Goal: Task Accomplishment & Management: Use online tool/utility

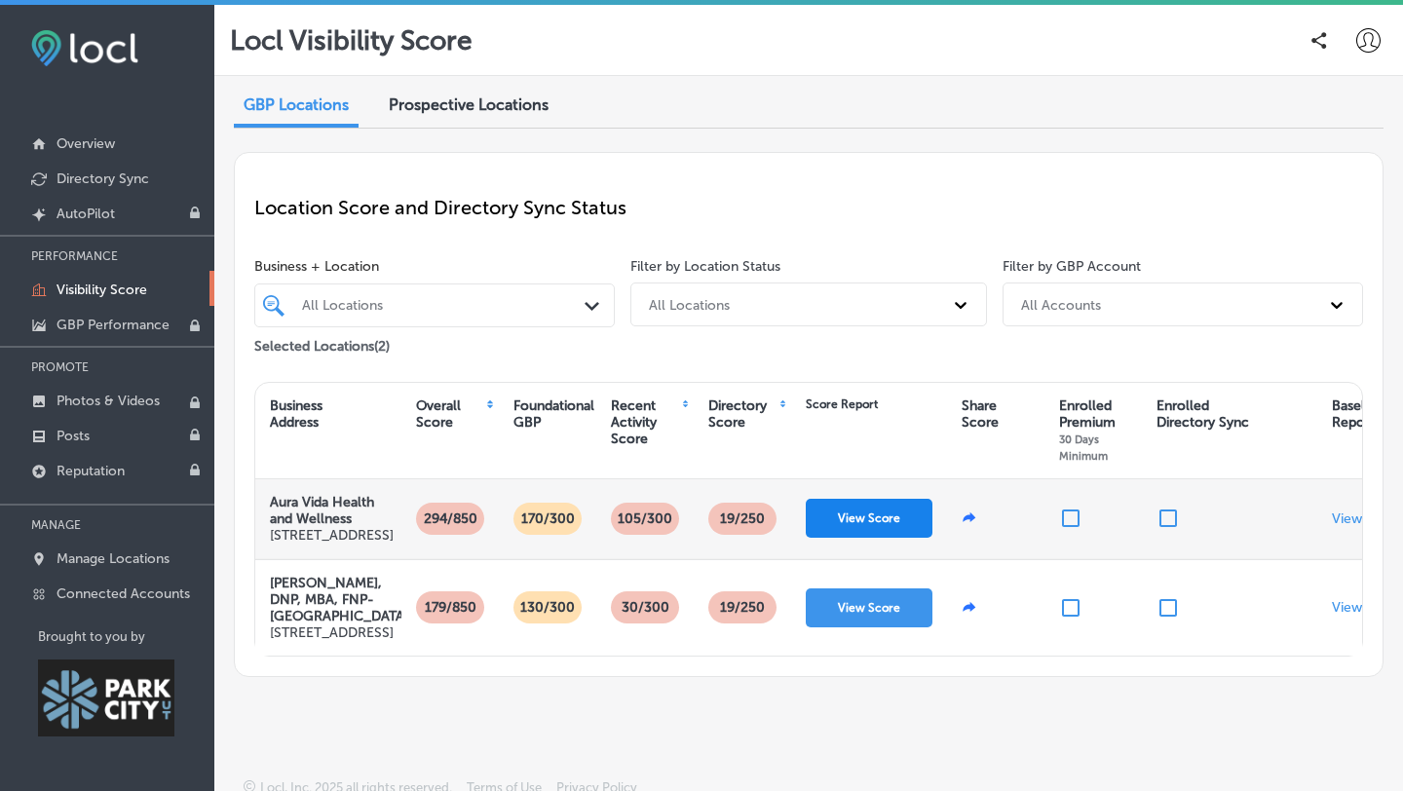
scroll to position [0, 53]
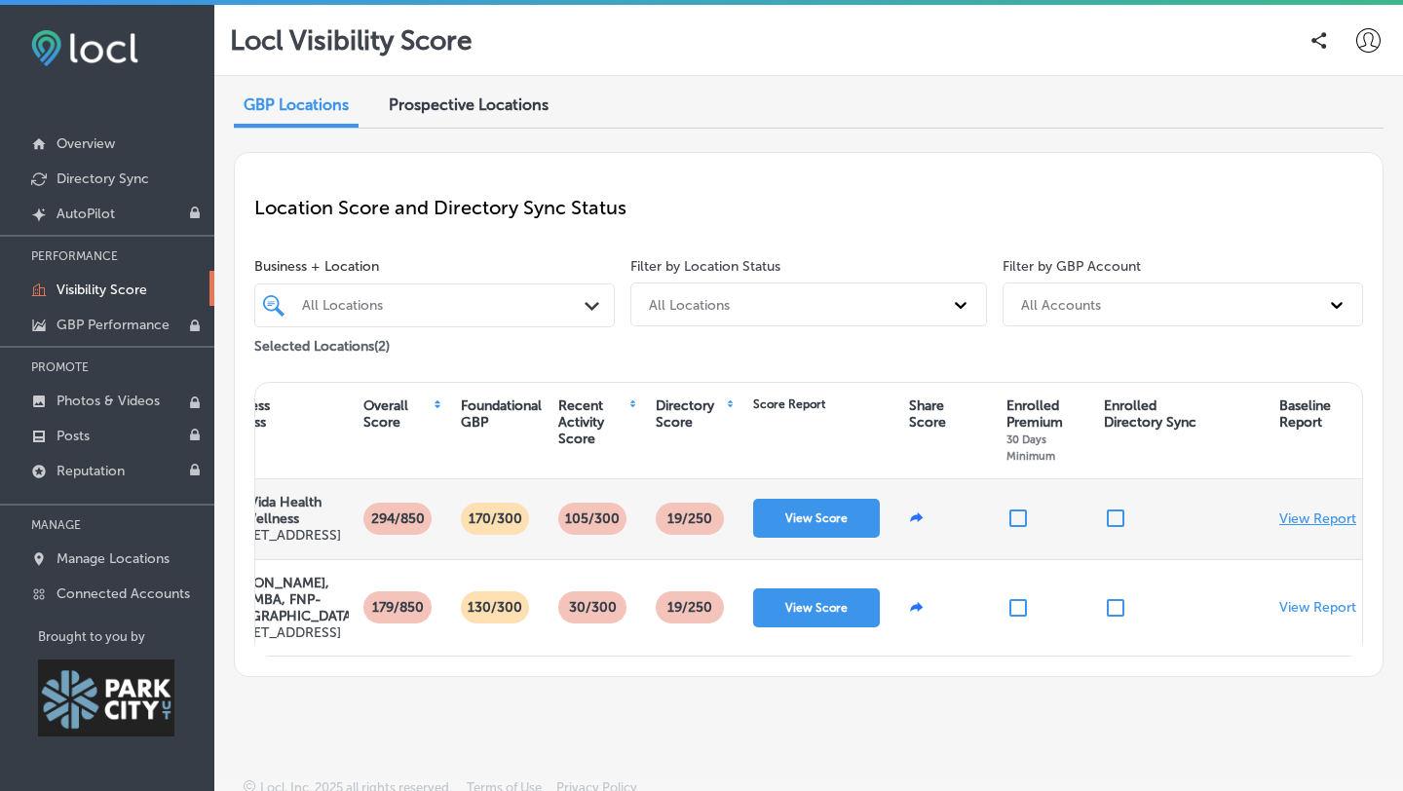
click at [1334, 527] on p "View Report" at bounding box center [1317, 519] width 77 height 17
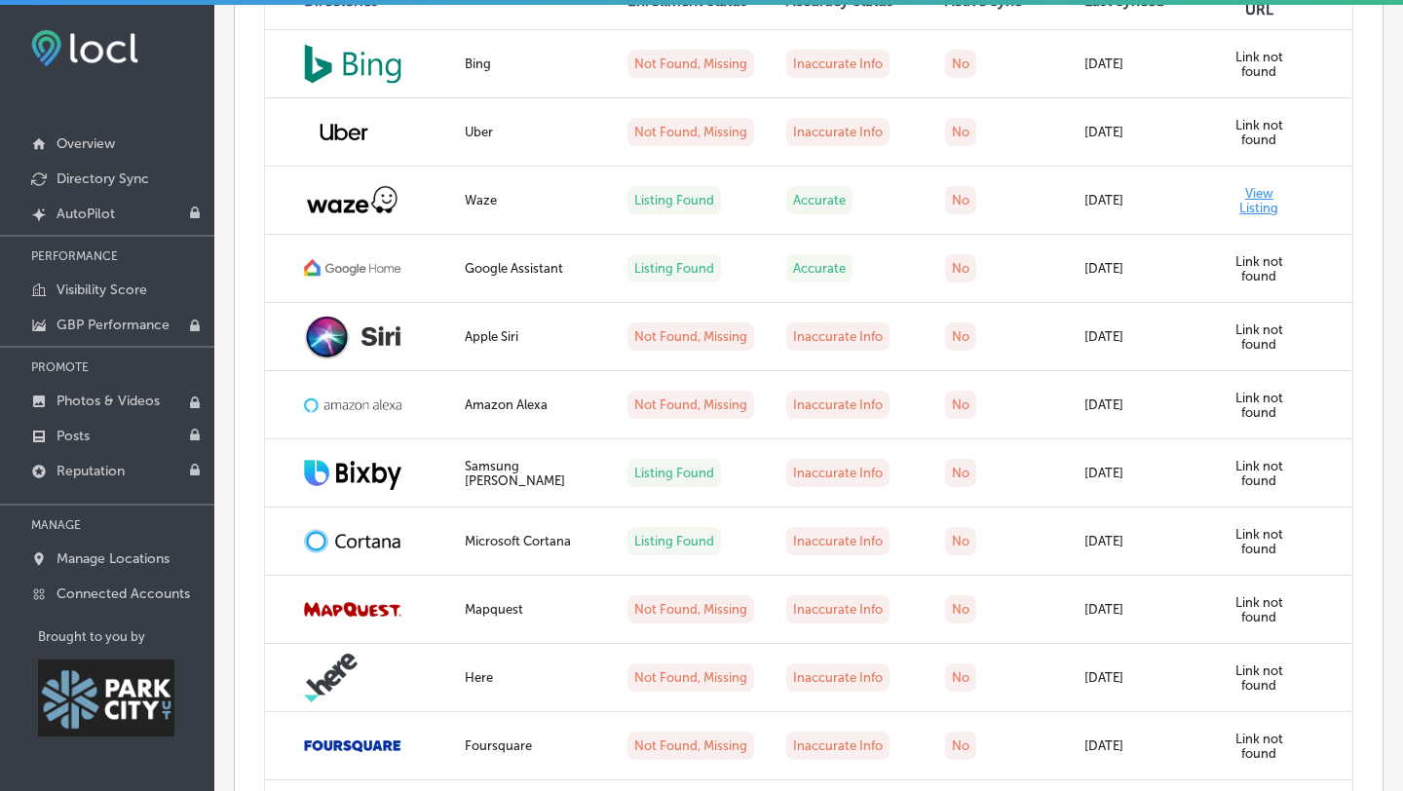
scroll to position [1312, 0]
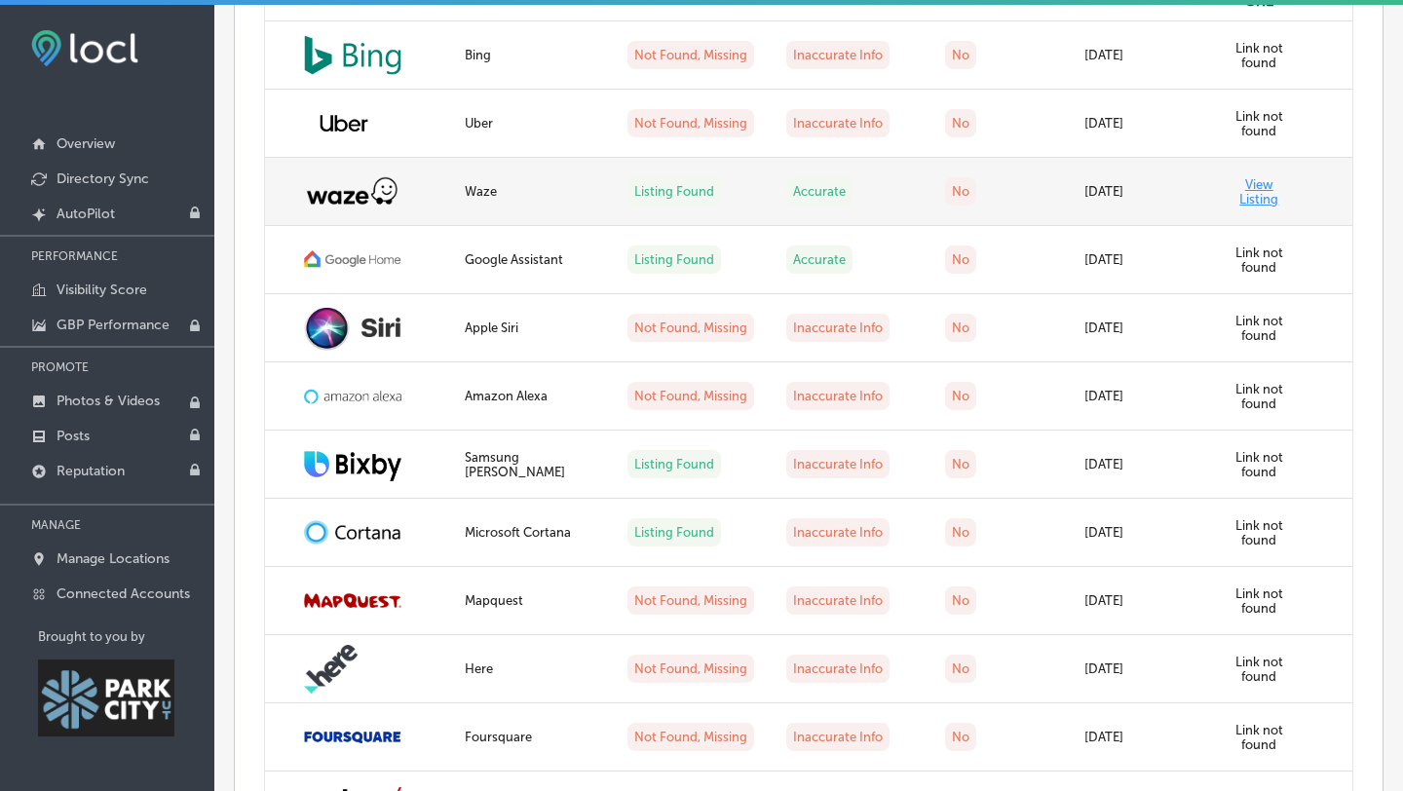
click at [1260, 207] on link "View Listing" at bounding box center [1258, 191] width 39 height 29
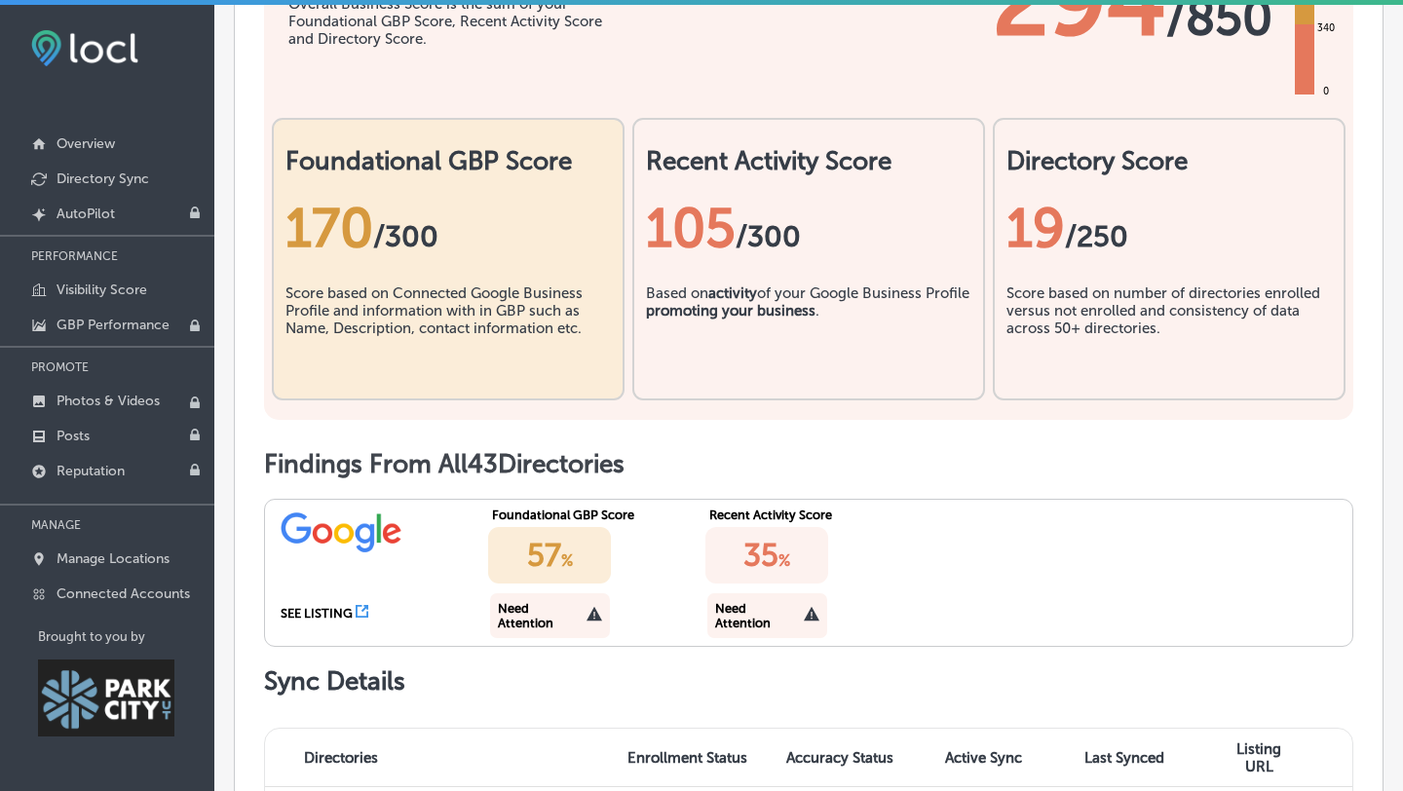
scroll to position [0, 0]
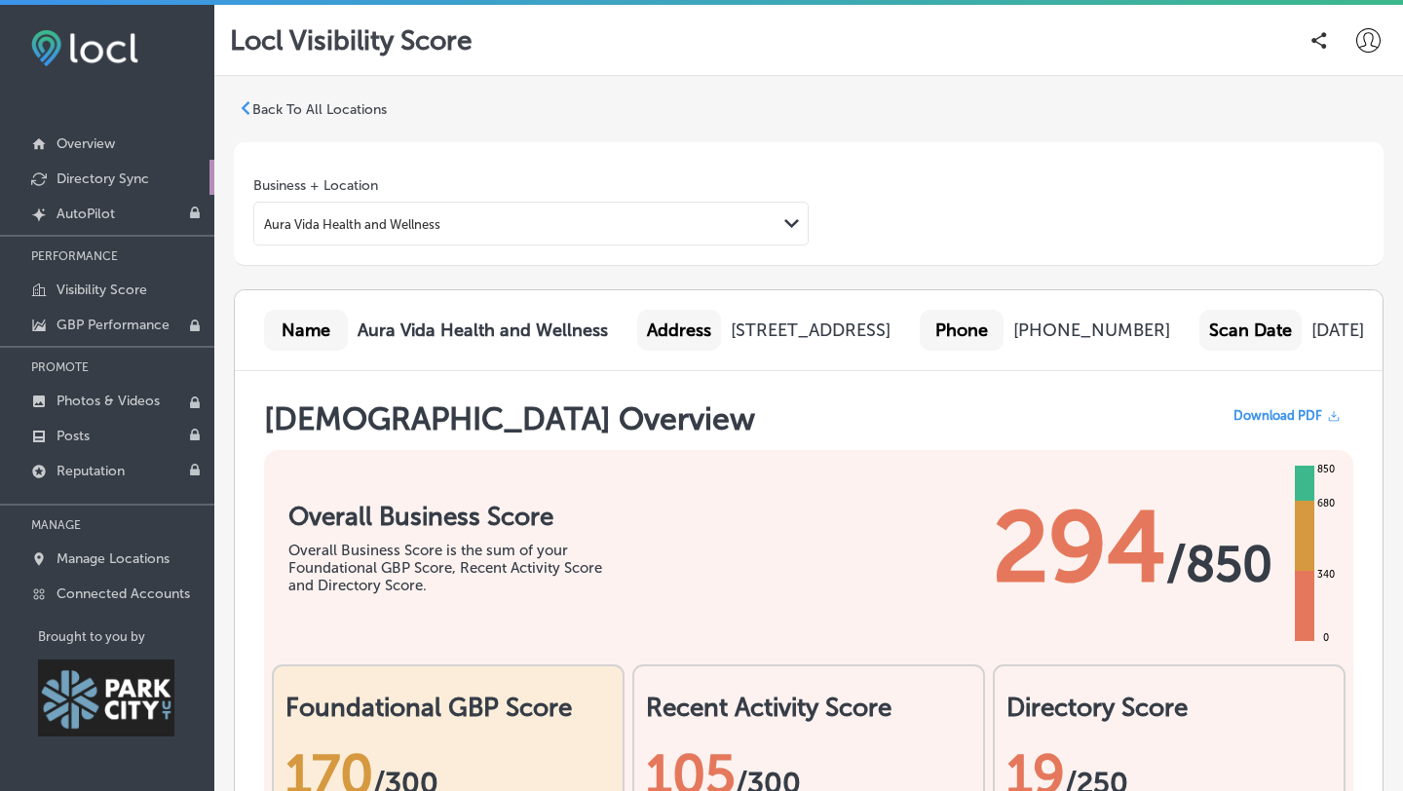
click at [104, 170] on p "Directory Sync" at bounding box center [103, 178] width 93 height 17
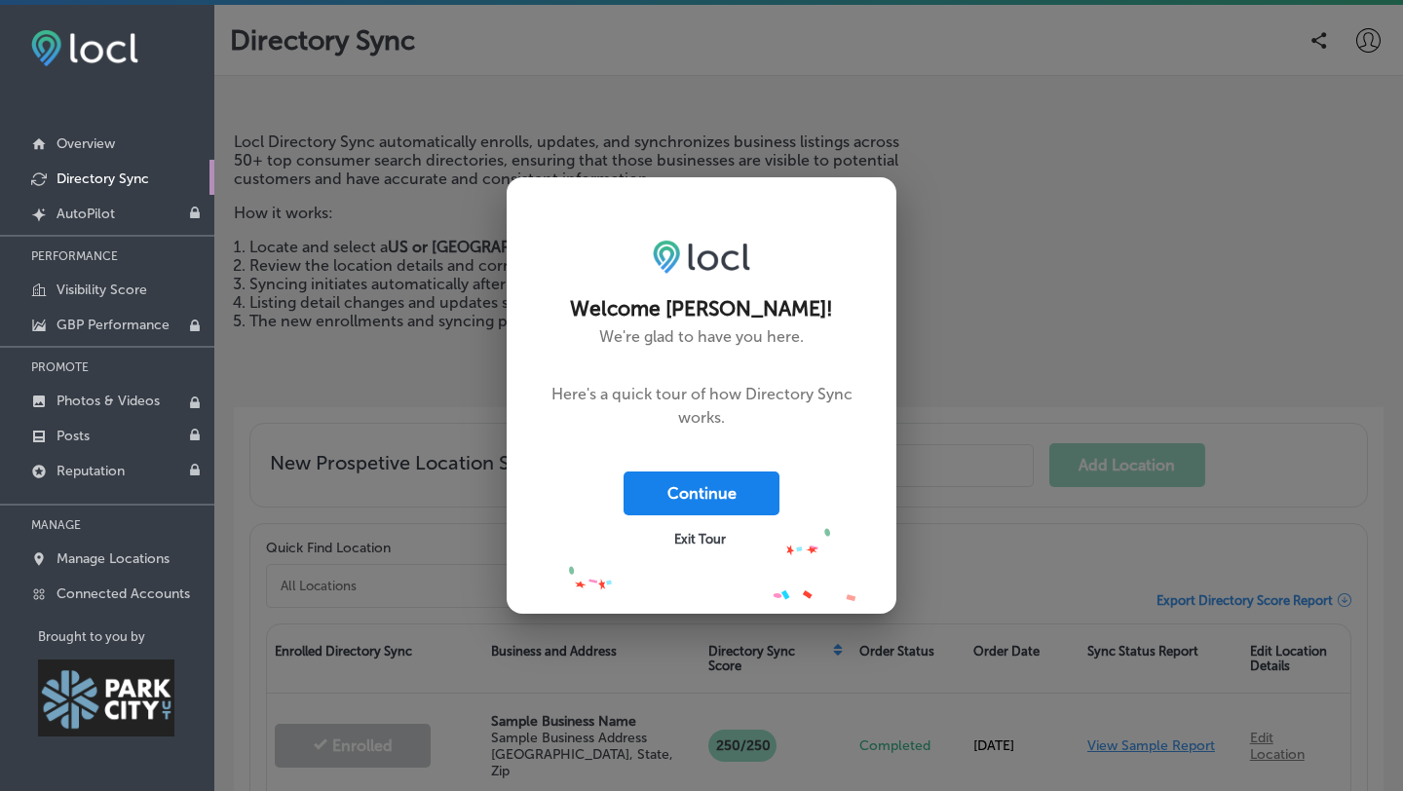
click at [686, 492] on button "Continue" at bounding box center [702, 494] width 156 height 44
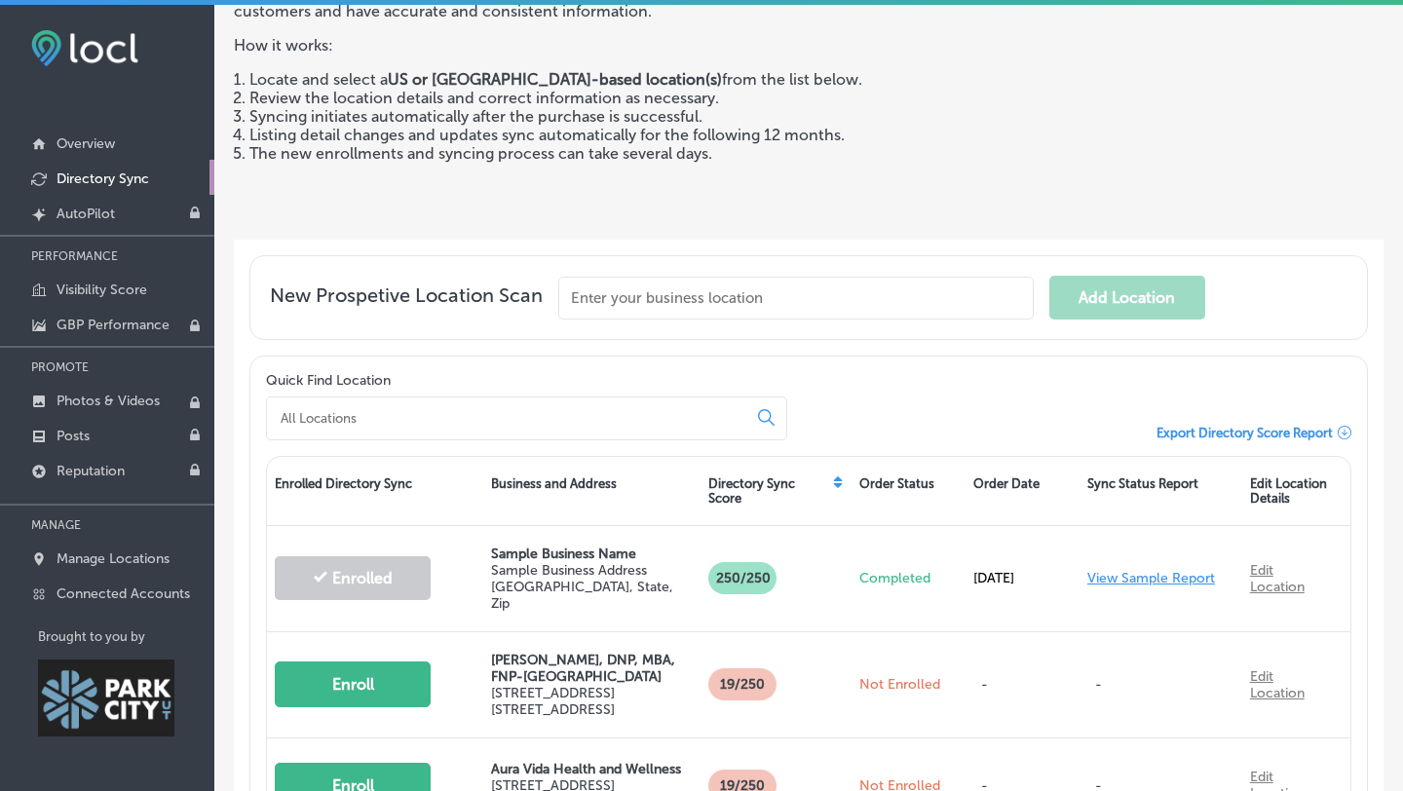
scroll to position [345, 0]
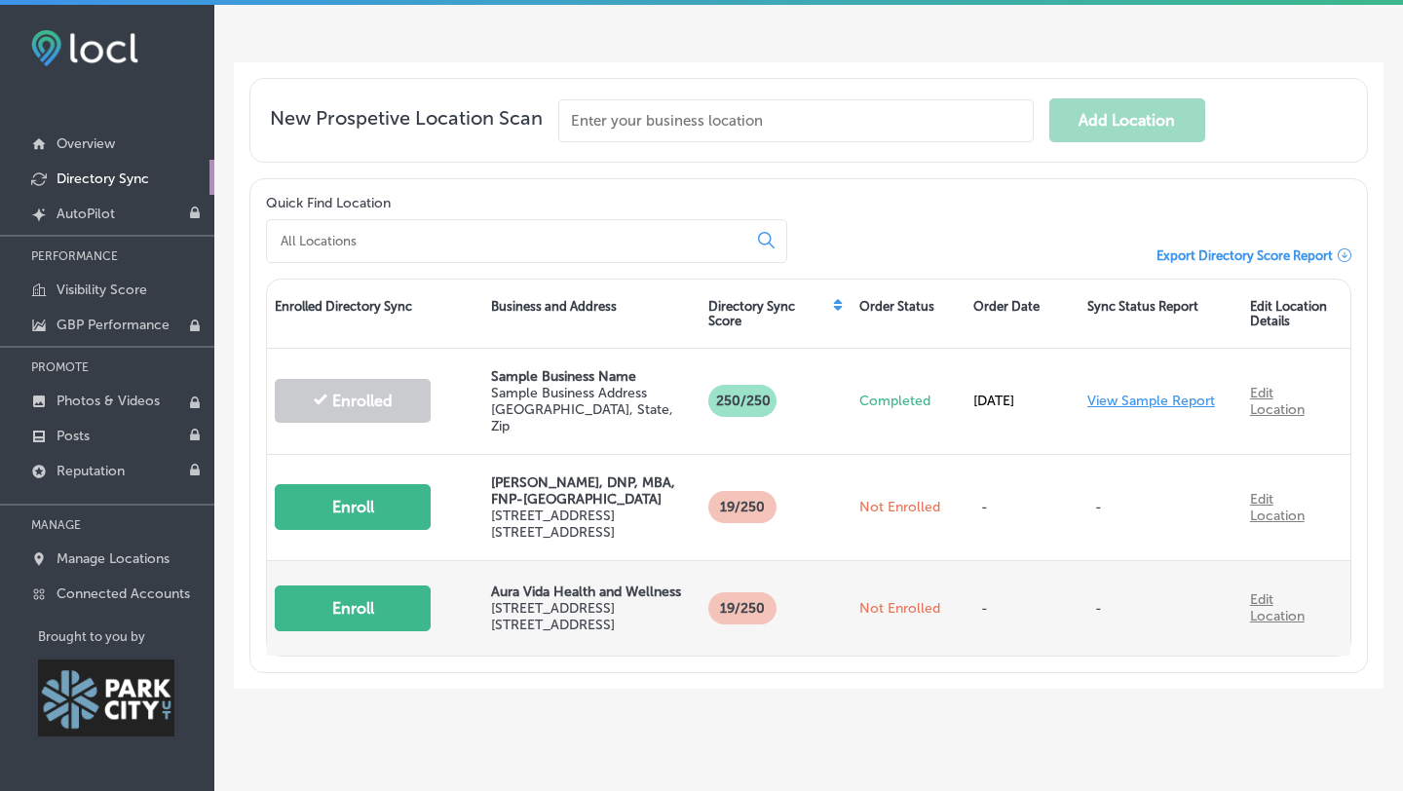
click at [375, 590] on button "Enroll" at bounding box center [353, 609] width 156 height 46
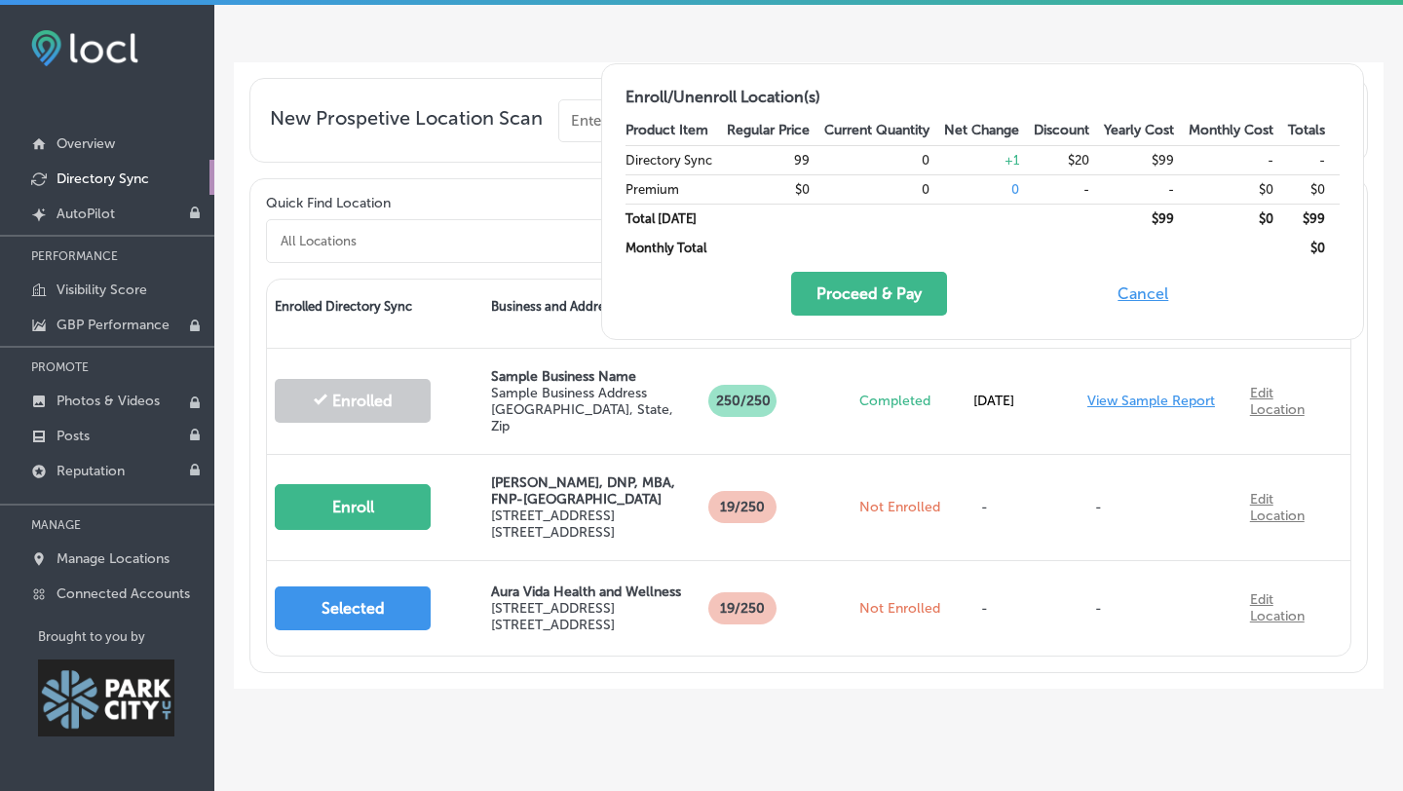
click at [1401, 375] on div "Locl Directory Sync automatically enrolls, updates, and synchronizes business l…" at bounding box center [808, 214] width 1189 height 967
click at [669, 716] on div "Directory Sync Locl Directory Sync automatically enrolls, updates, and synchron…" at bounding box center [808, 400] width 1189 height 791
click at [450, 117] on span "New Prospetive Location Scan" at bounding box center [406, 124] width 273 height 36
click at [94, 139] on p "Overview" at bounding box center [86, 143] width 58 height 17
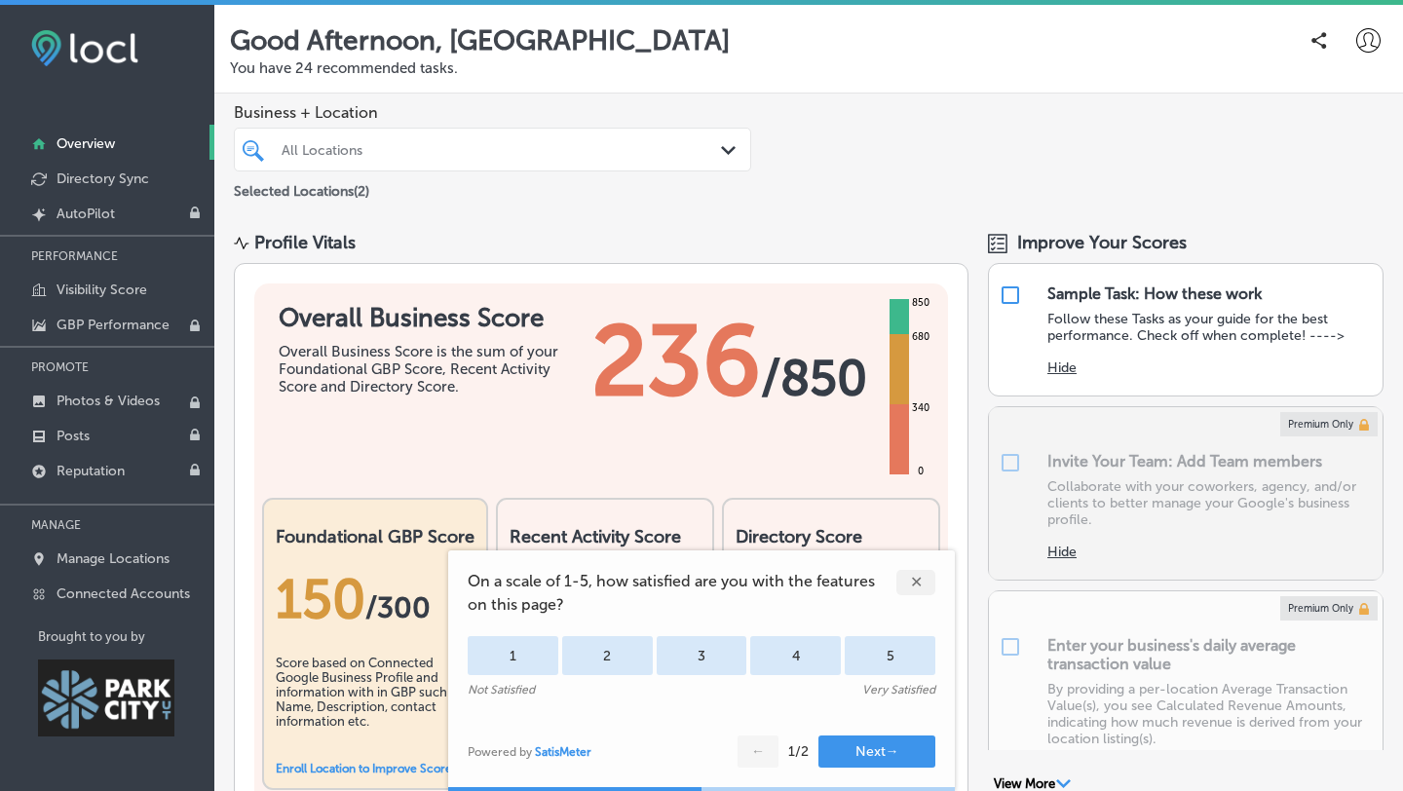
click at [909, 580] on div "✕" at bounding box center [915, 582] width 39 height 25
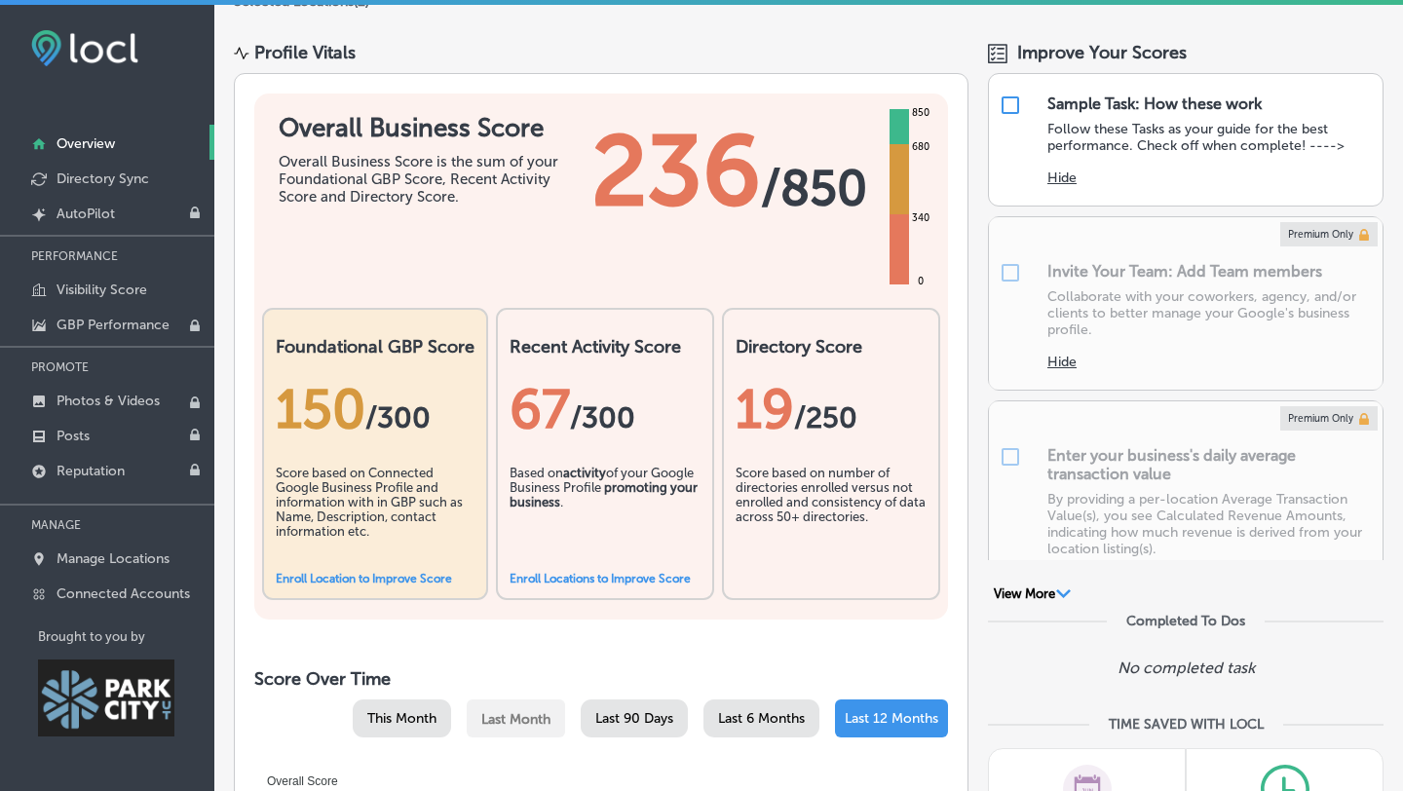
scroll to position [189, 0]
click at [112, 173] on p "Directory Sync" at bounding box center [103, 178] width 93 height 17
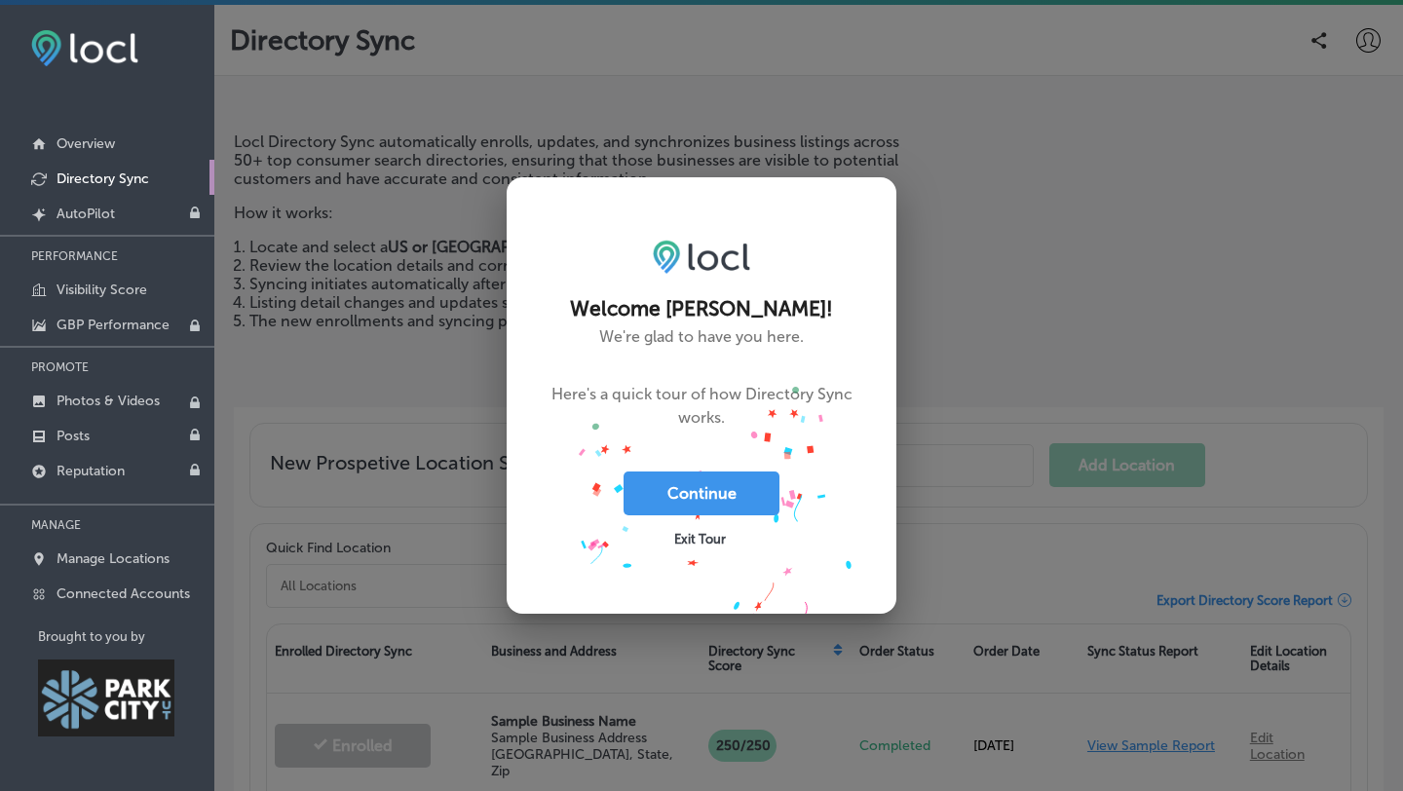
click at [708, 541] on span "Exit Tour" at bounding box center [700, 539] width 52 height 15
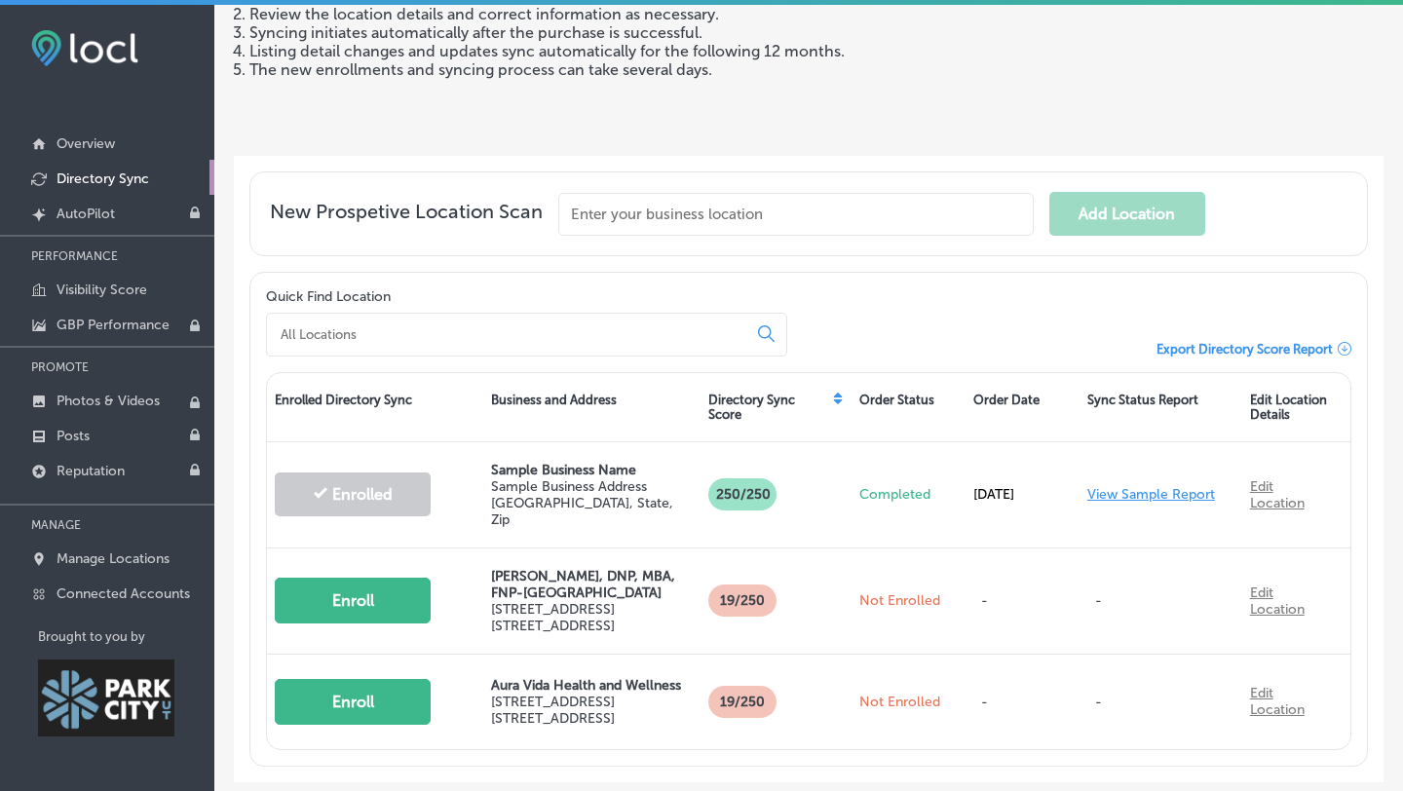
scroll to position [345, 0]
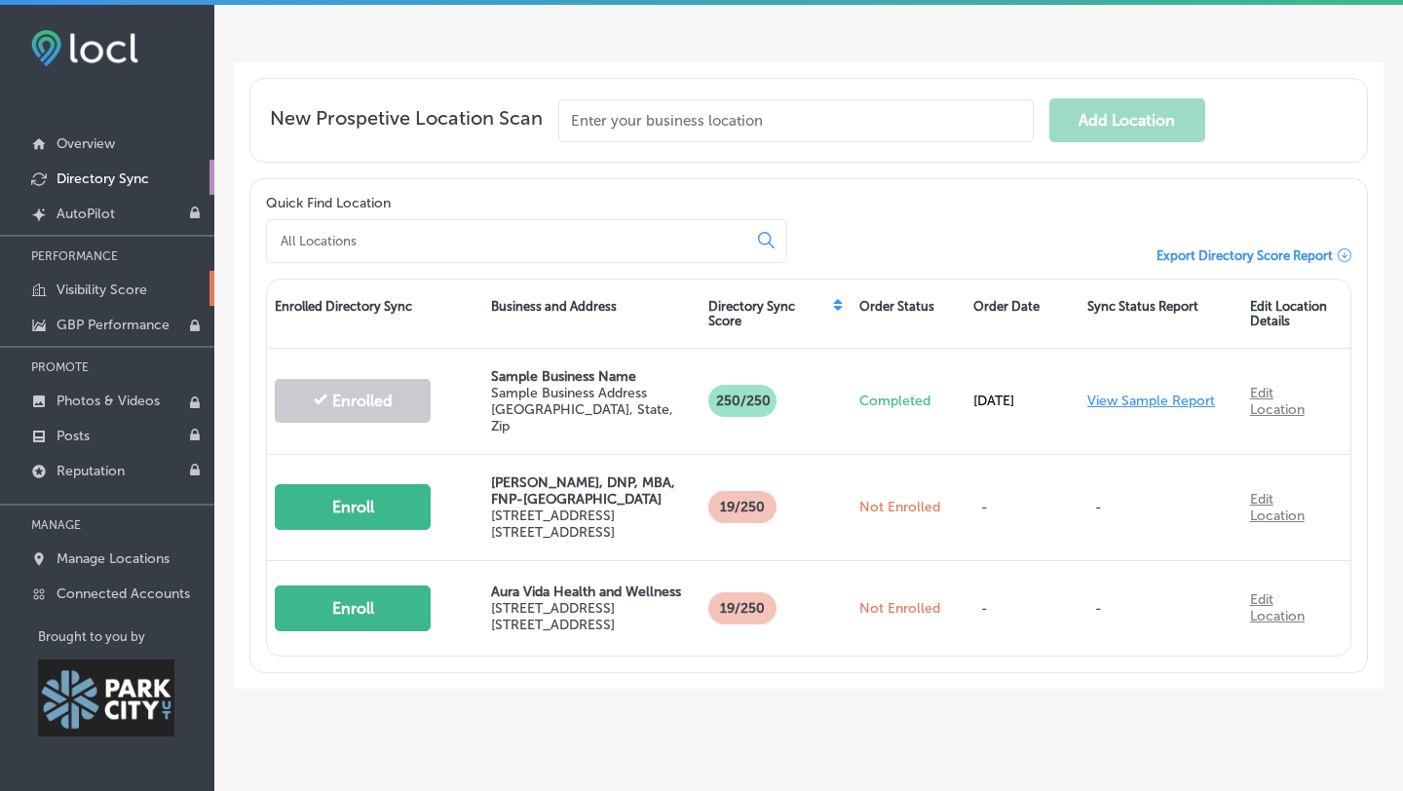
click at [90, 296] on p "Visibility Score" at bounding box center [102, 290] width 91 height 17
